Goal: Task Accomplishment & Management: Manage account settings

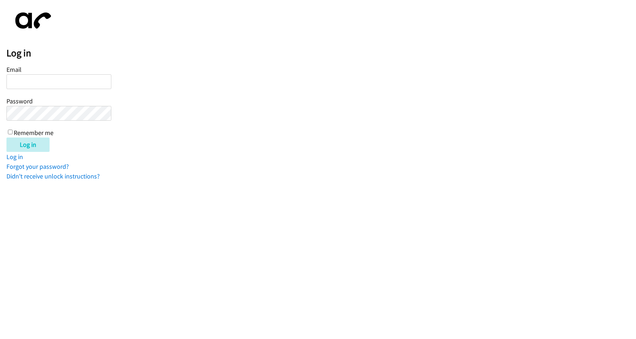
click at [26, 80] on input "Email" at bounding box center [58, 81] width 105 height 15
type input "[EMAIL_ADDRESS][DOMAIN_NAME]"
click at [6, 138] on input "Log in" at bounding box center [27, 145] width 43 height 14
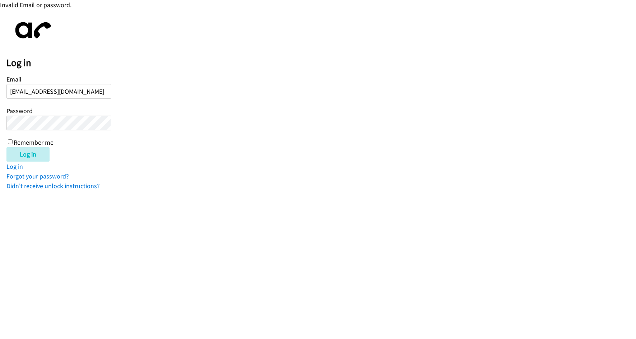
click at [12, 141] on input "Remember me" at bounding box center [10, 141] width 5 height 5
checkbox input "true"
click at [27, 157] on input "Log in" at bounding box center [27, 154] width 43 height 14
click at [37, 91] on input "[EMAIL_ADDRESS][DOMAIN_NAME]" at bounding box center [58, 91] width 105 height 15
type input "amacalalad@lendingpoint.com"
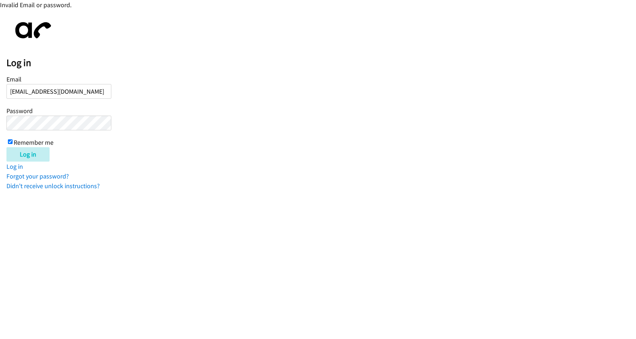
click at [6, 147] on input "Log in" at bounding box center [27, 154] width 43 height 14
